Goal: Find specific page/section: Find specific page/section

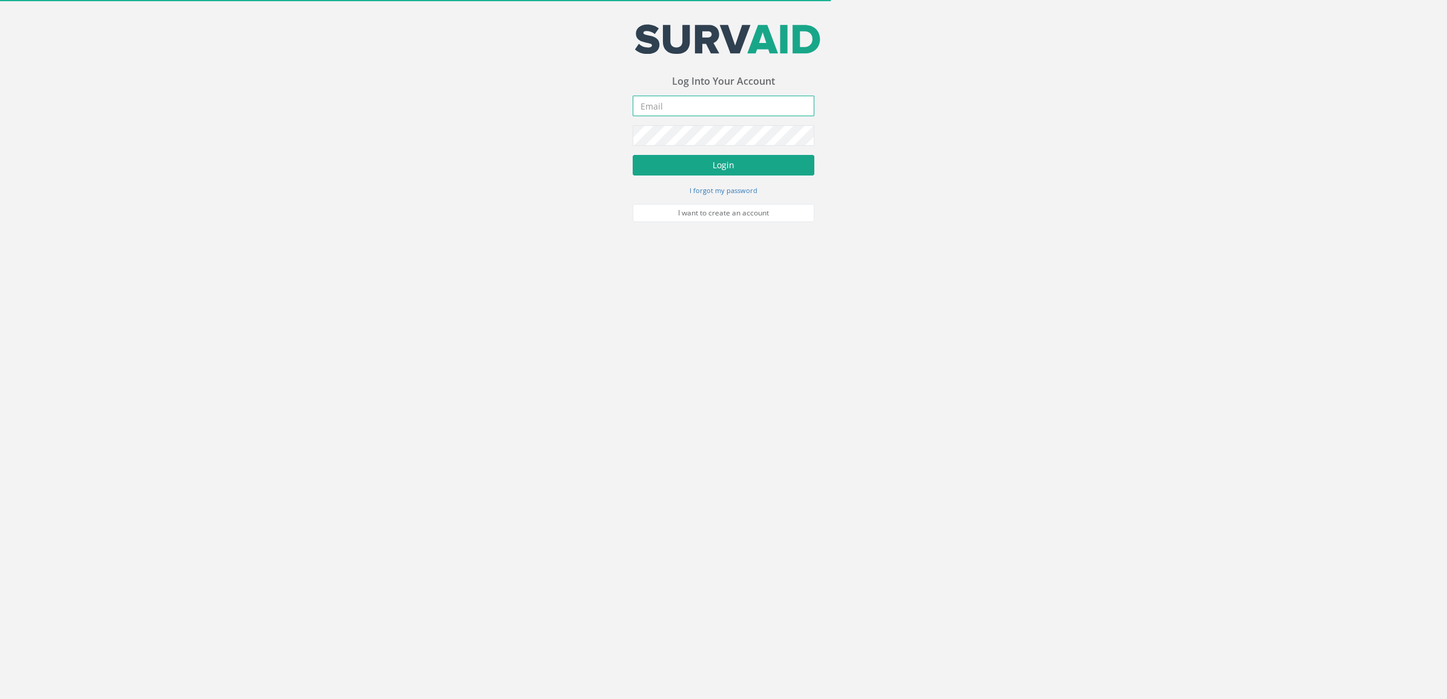
type input "[DOMAIN_NAME][EMAIL_ADDRESS][DOMAIN_NAME]"
click at [690, 163] on button "Login" at bounding box center [724, 165] width 182 height 21
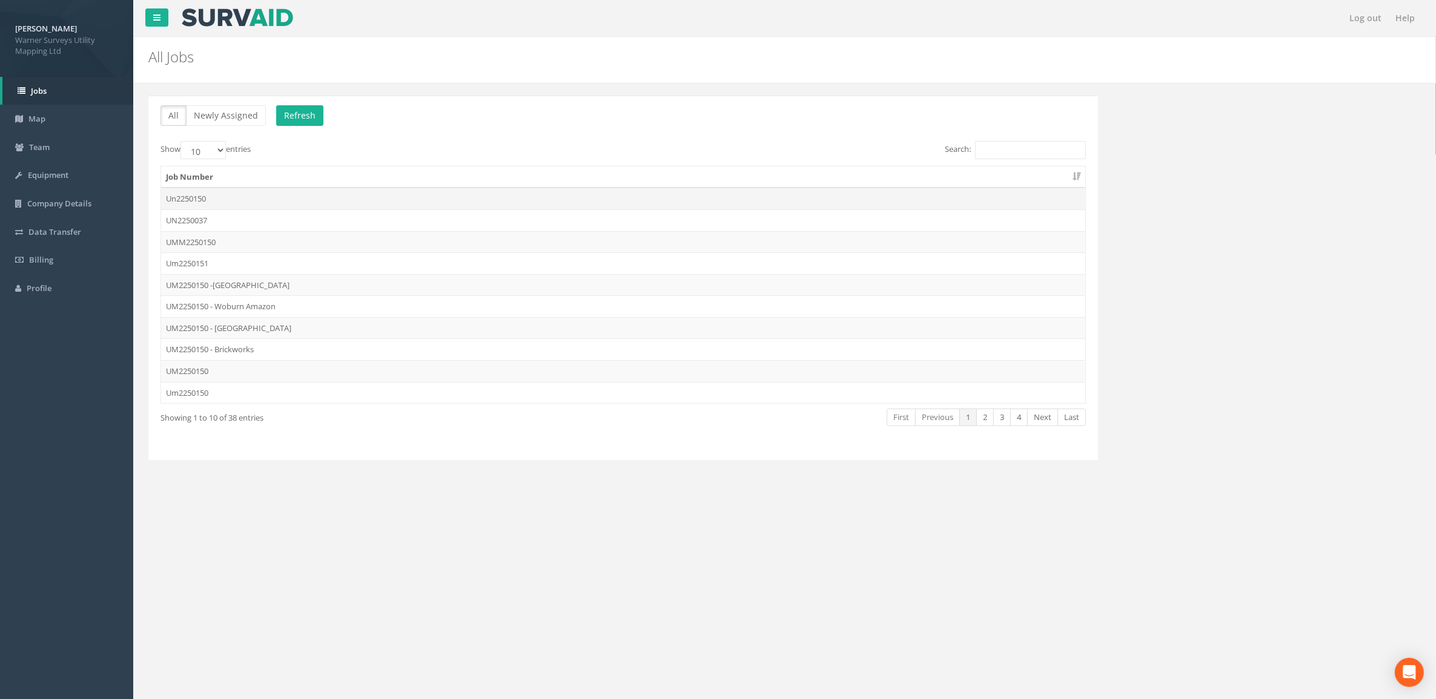
click at [234, 190] on td "Un2250150" at bounding box center [623, 199] width 924 height 22
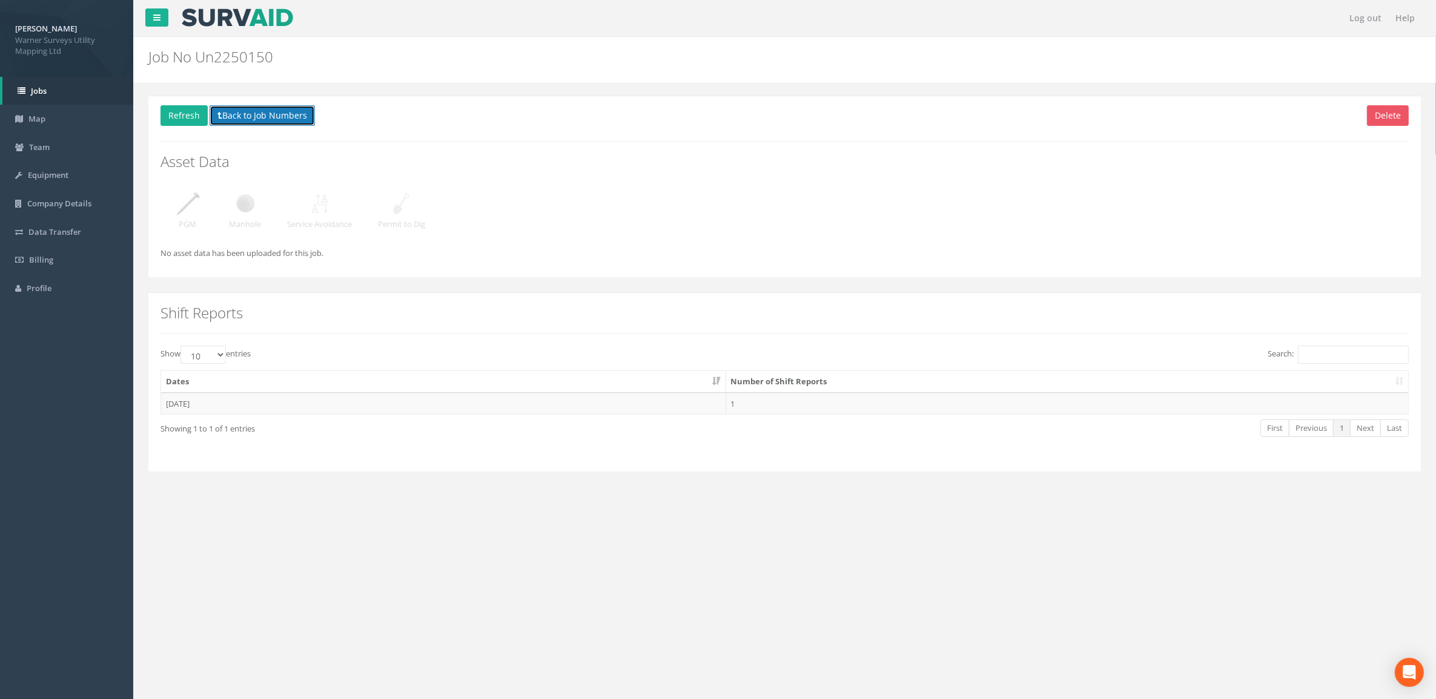
click at [251, 118] on button "Back to Job Numbers" at bounding box center [262, 115] width 105 height 21
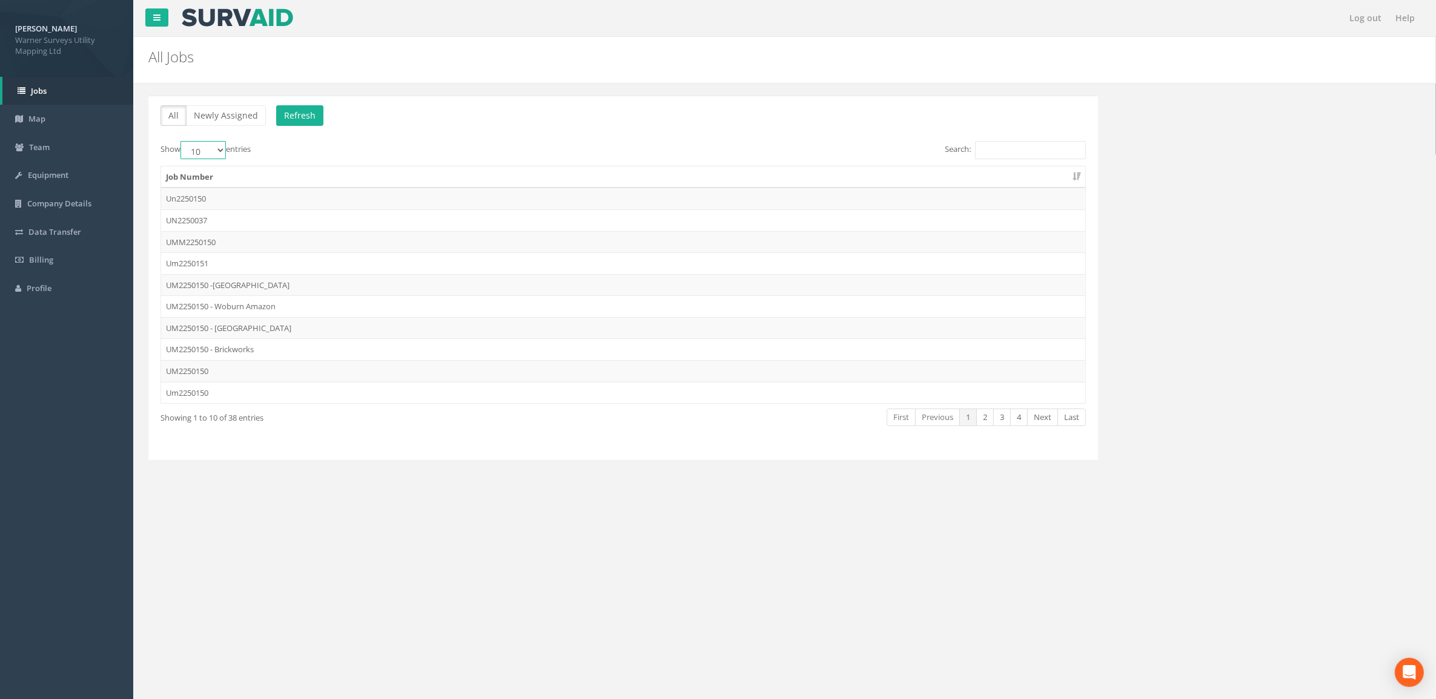
drag, startPoint x: 218, startPoint y: 150, endPoint x: 217, endPoint y: 160, distance: 11.0
click at [218, 150] on select "10 25 50 100" at bounding box center [202, 150] width 45 height 18
select select "100"
click at [182, 142] on select "10 25 50 100" at bounding box center [202, 150] width 45 height 18
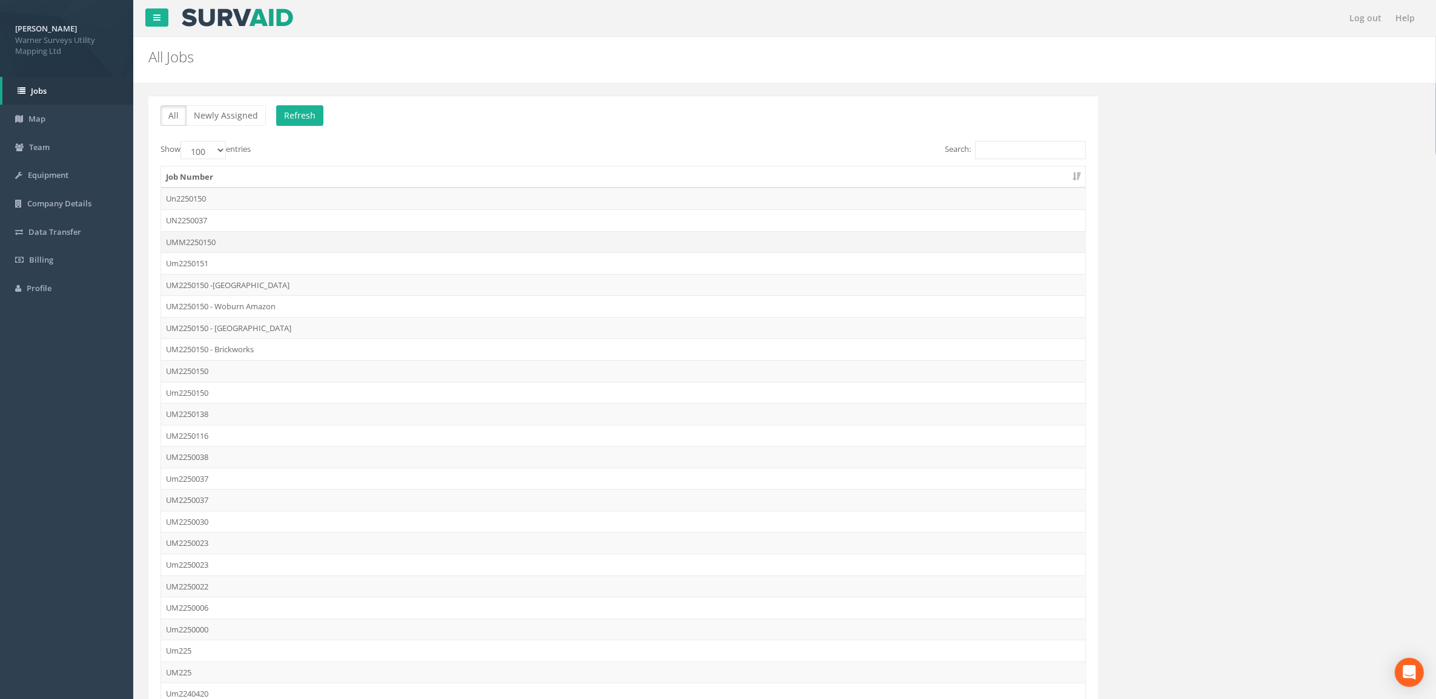
click at [233, 234] on td "UMM2250150" at bounding box center [623, 242] width 924 height 22
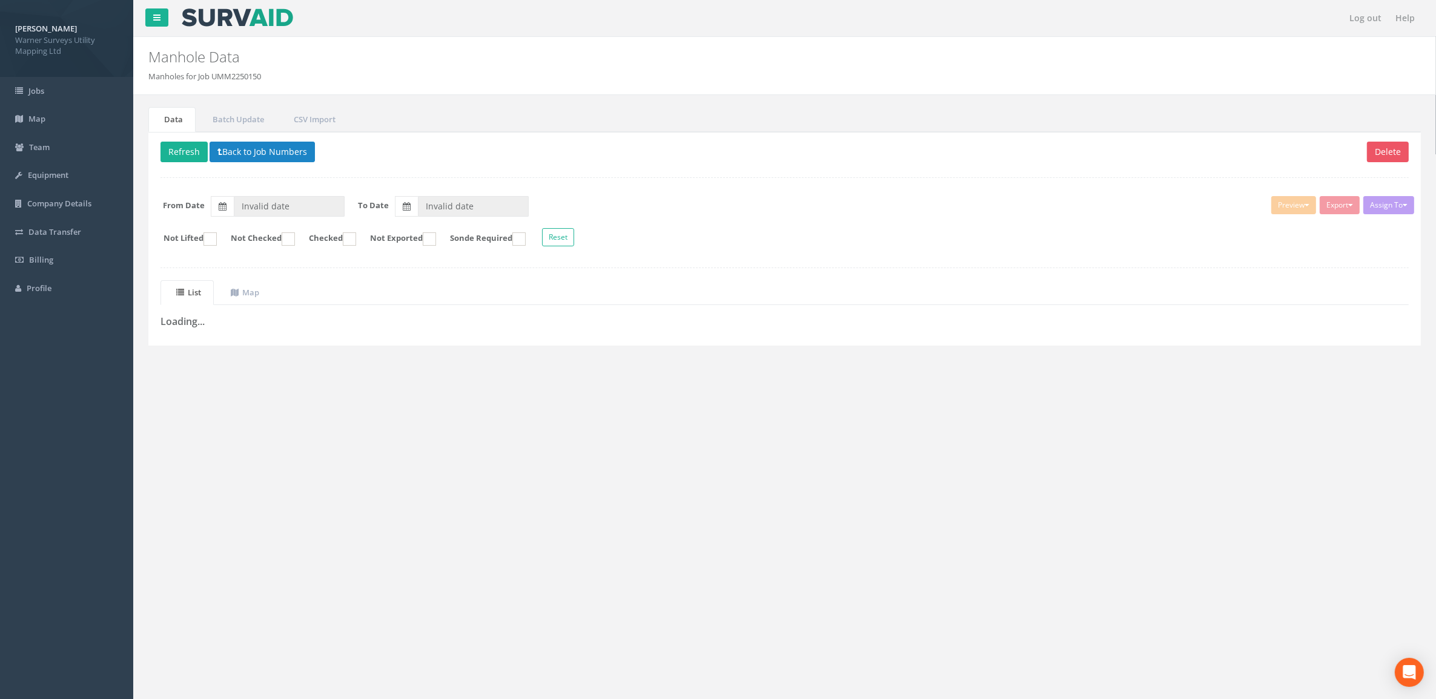
type input "[DATE]"
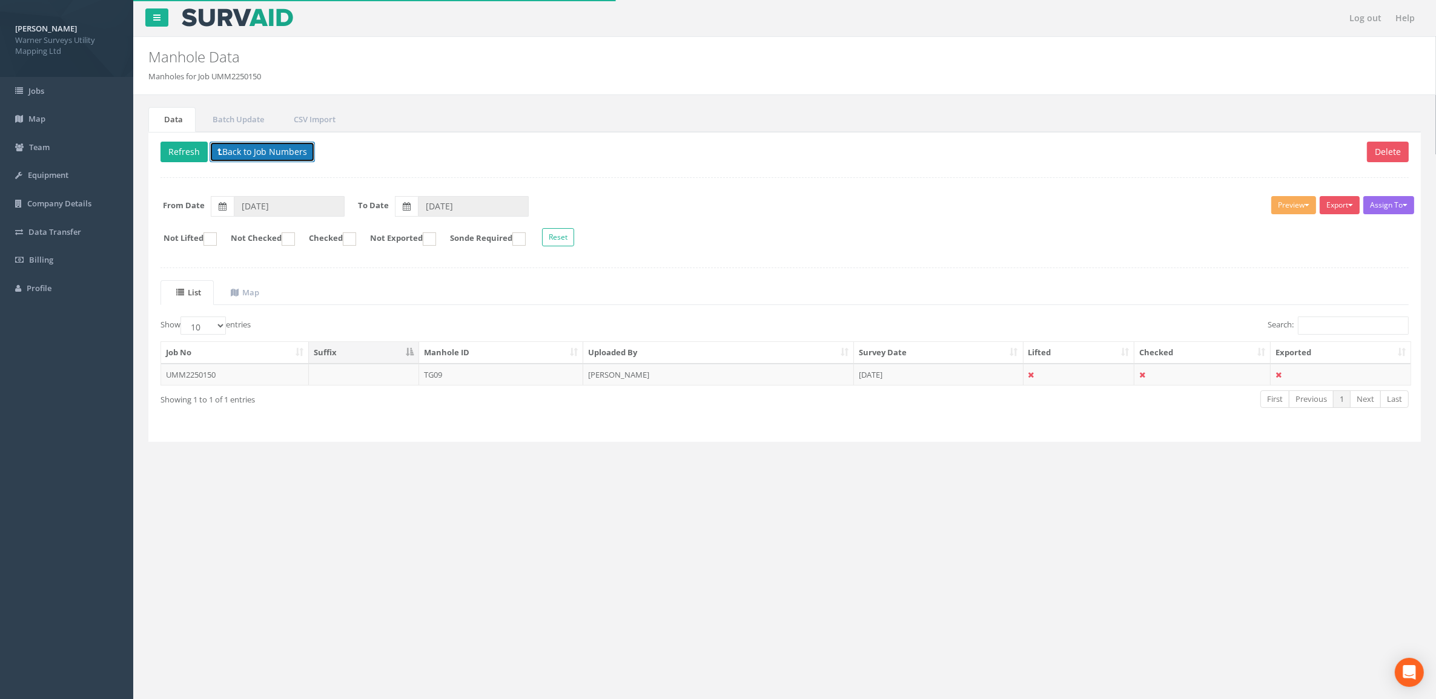
click at [283, 158] on button "Back to Job Numbers" at bounding box center [262, 152] width 105 height 21
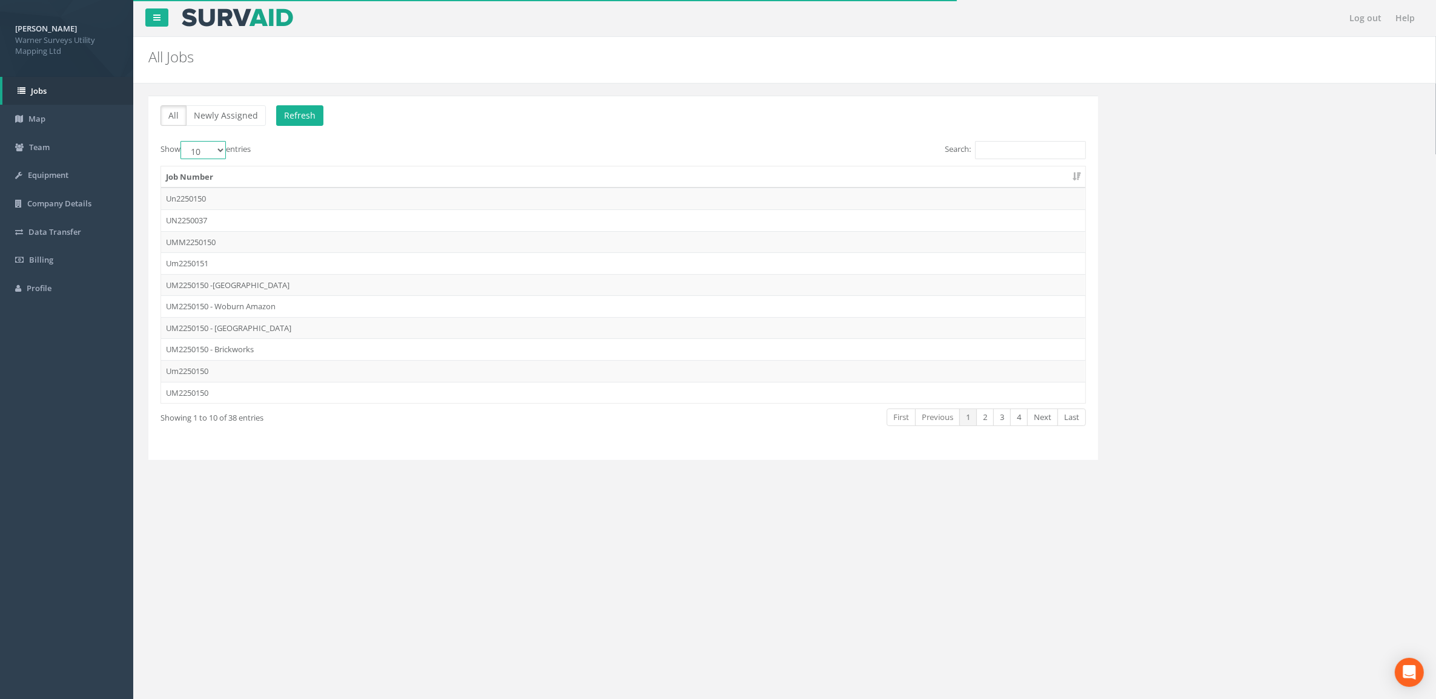
drag, startPoint x: 221, startPoint y: 150, endPoint x: 219, endPoint y: 161, distance: 11.2
click at [221, 150] on select "10 25 50 100" at bounding box center [202, 150] width 45 height 18
select select "100"
click at [182, 142] on select "10 25 50 100" at bounding box center [202, 150] width 45 height 18
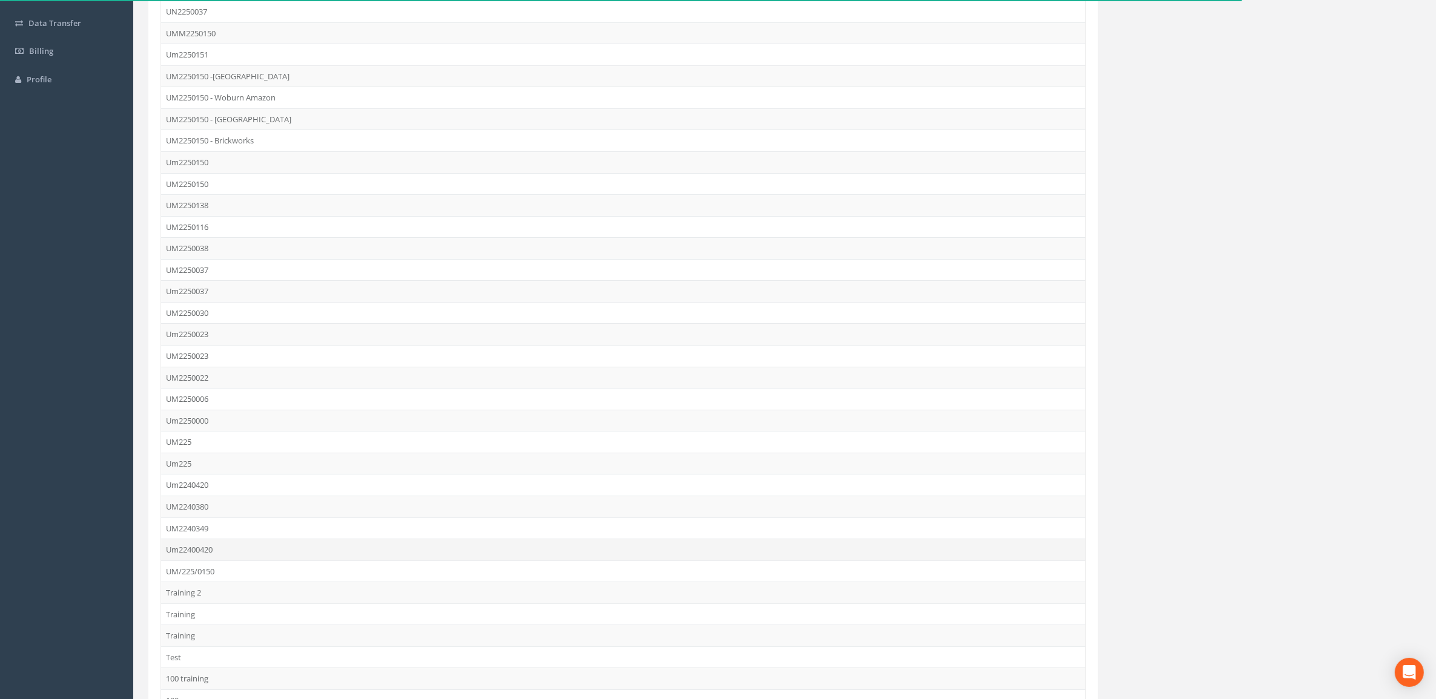
scroll to position [227, 0]
click at [211, 165] on td "UM2250150" at bounding box center [623, 166] width 924 height 22
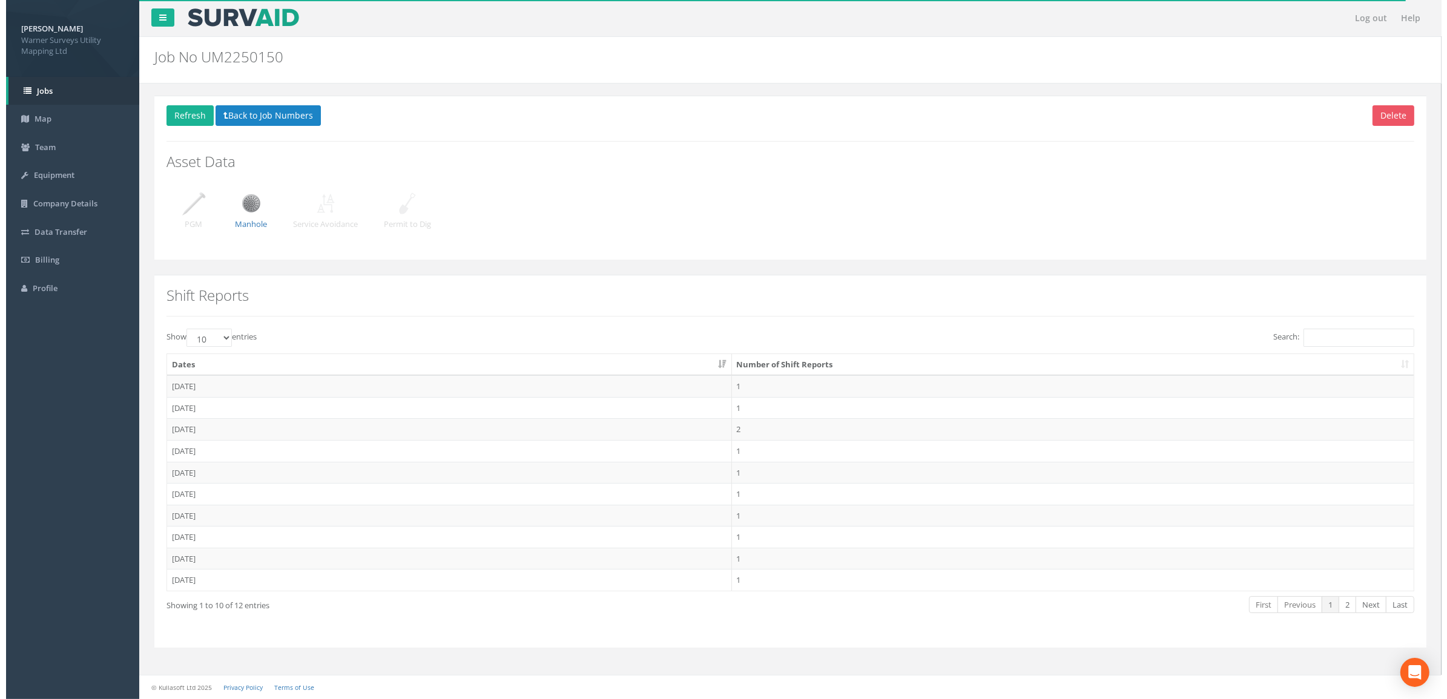
scroll to position [0, 0]
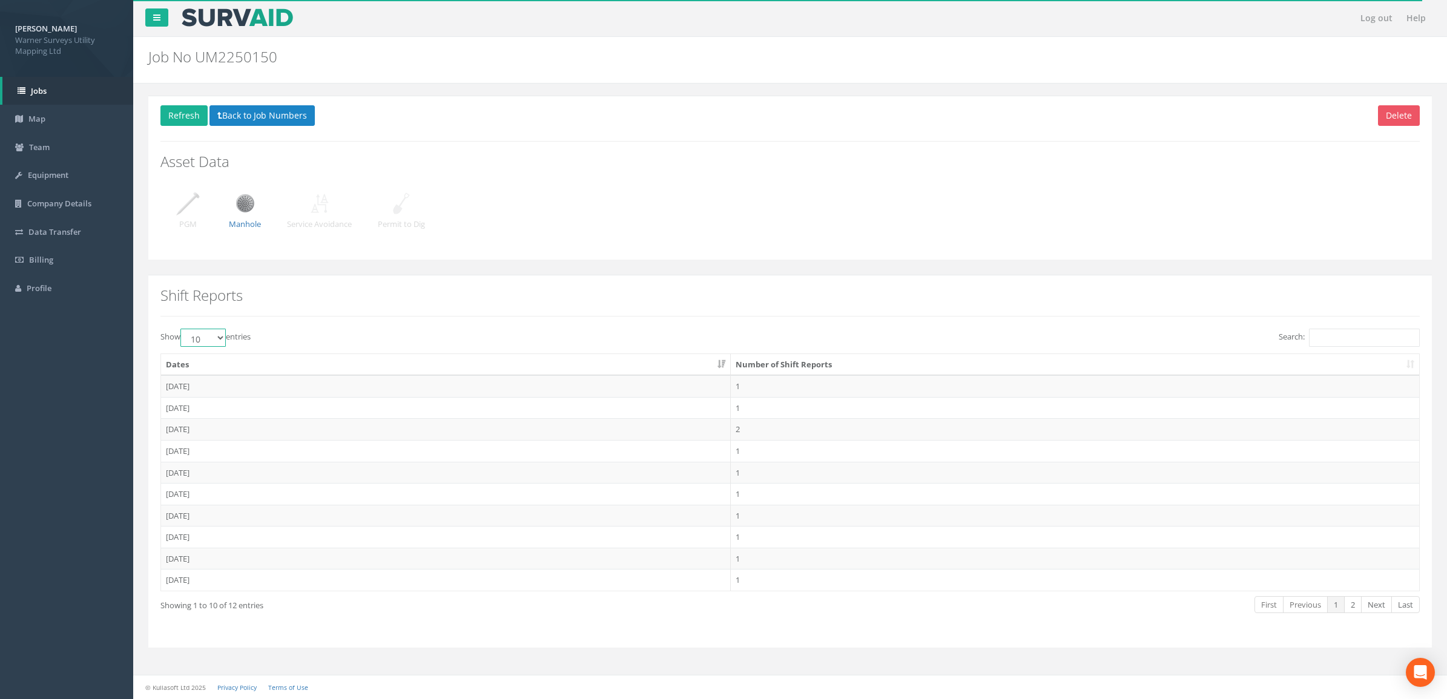
click at [214, 340] on select "10 25 50 100" at bounding box center [202, 338] width 45 height 18
select select "100"
click at [182, 329] on select "10 25 50 100" at bounding box center [202, 338] width 45 height 18
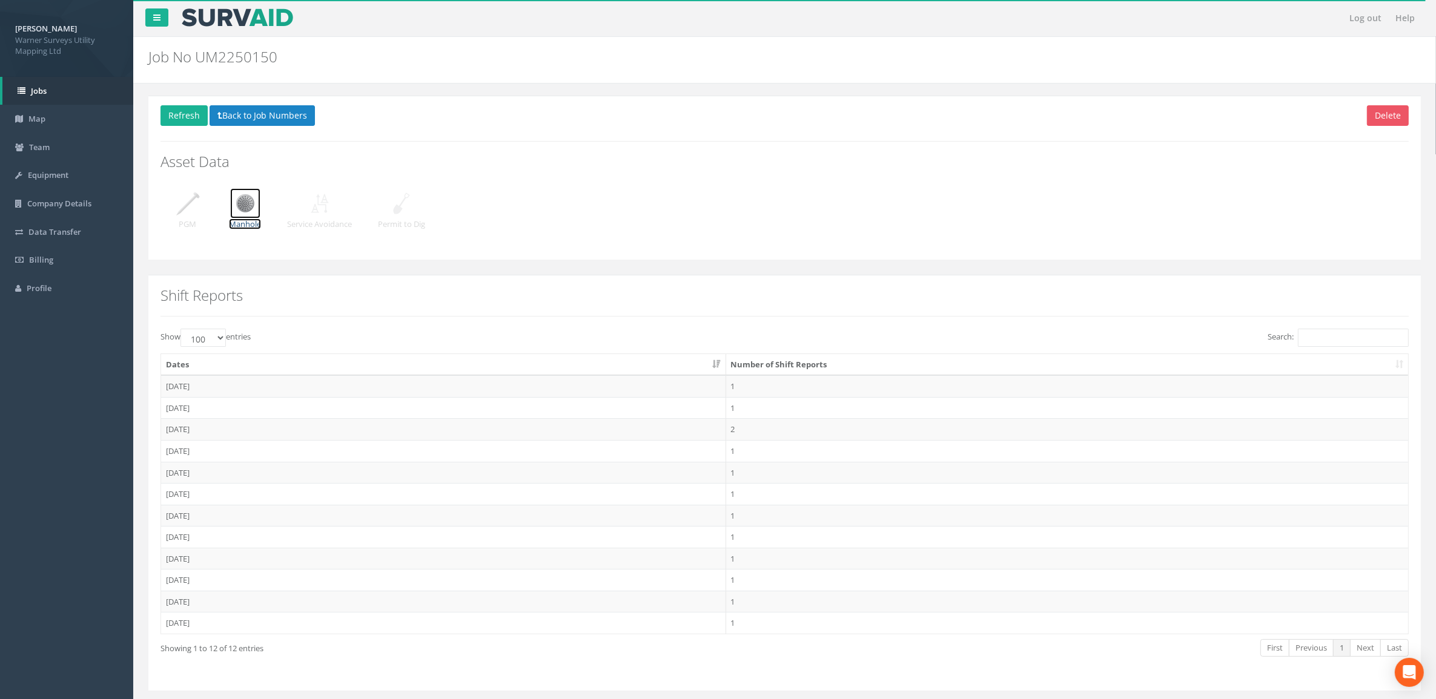
click at [246, 200] on img at bounding box center [245, 203] width 30 height 30
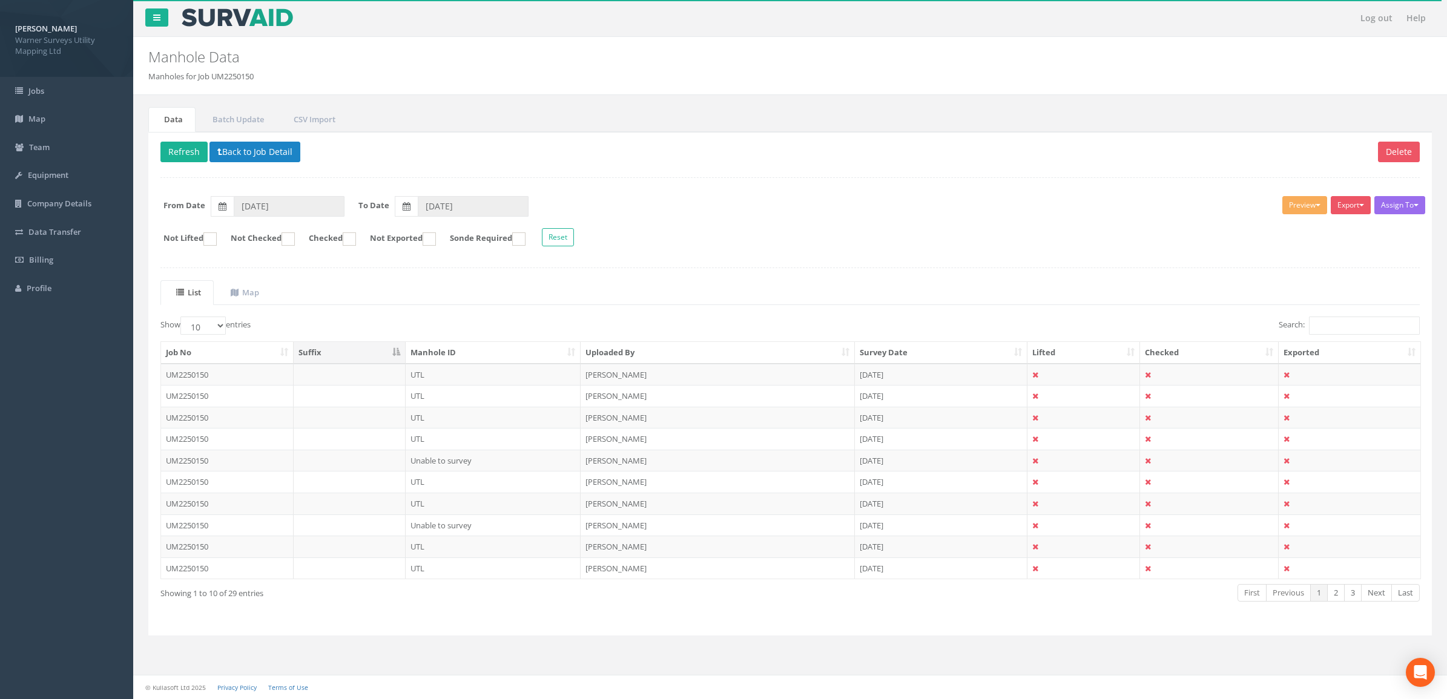
click at [612, 350] on th "Uploaded By" at bounding box center [718, 353] width 274 height 22
